Goal: Download file/media

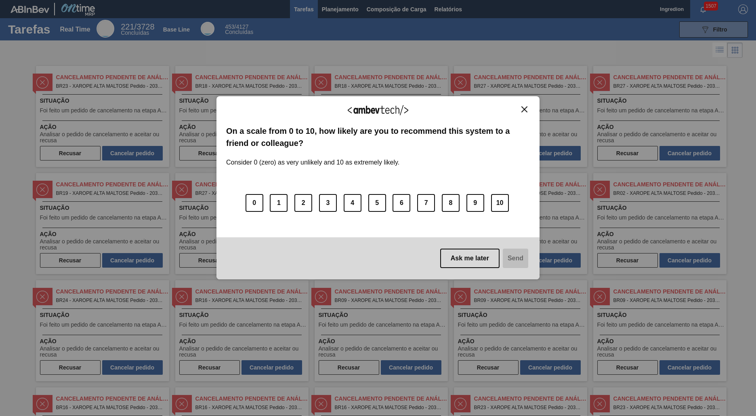
click at [524, 109] on img "Close" at bounding box center [524, 109] width 6 height 6
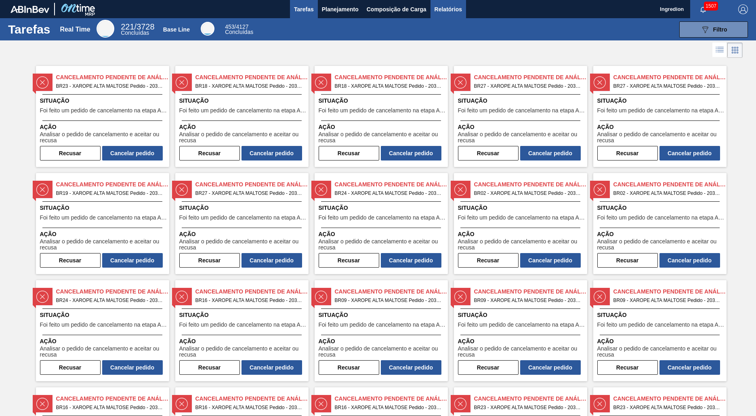
click at [447, 9] on span "Relatórios" at bounding box center [448, 9] width 27 height 10
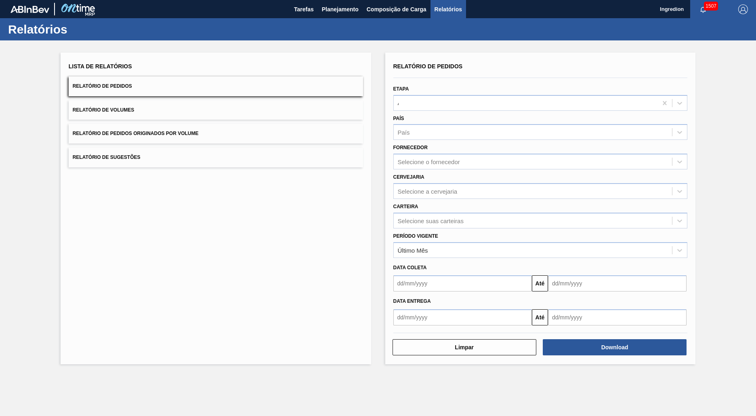
type input "Aguardando Faturamento"
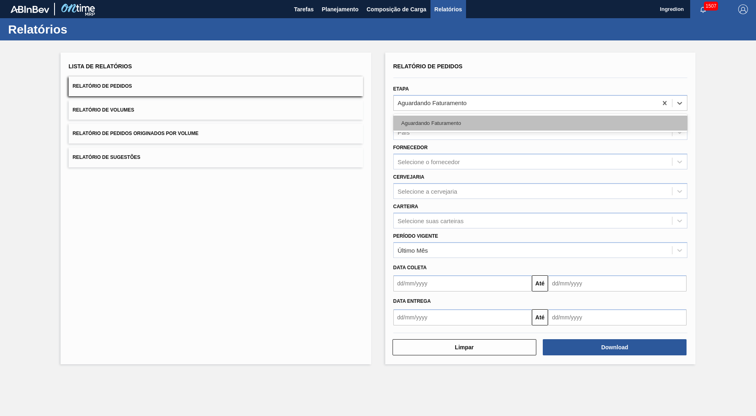
click at [540, 123] on div "Aguardando Faturamento" at bounding box center [540, 122] width 294 height 15
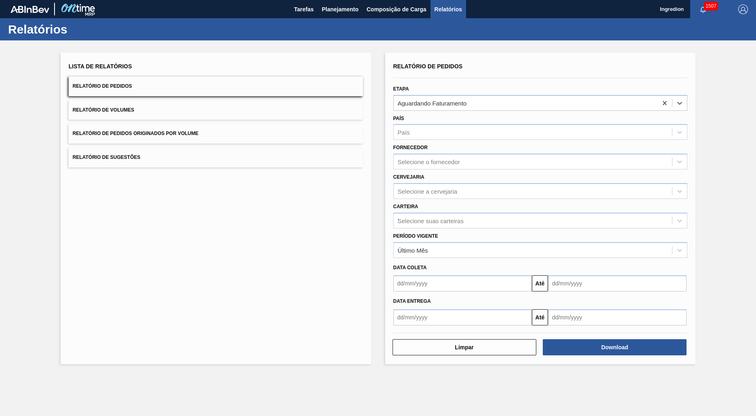
type input "Xarope"
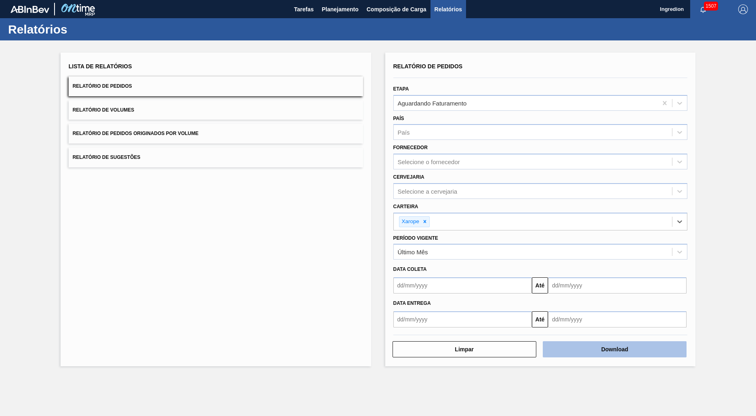
click at [615, 349] on button "Download" at bounding box center [615, 349] width 144 height 16
